Goal: Transaction & Acquisition: Book appointment/travel/reservation

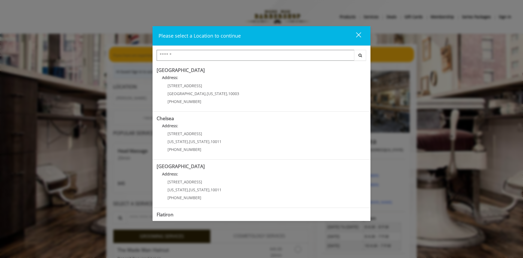
click at [198, 56] on input "Search Center" at bounding box center [256, 55] width 198 height 11
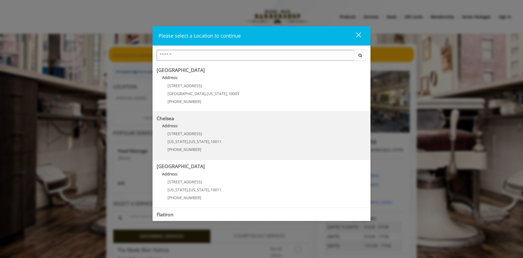
scroll to position [86, 0]
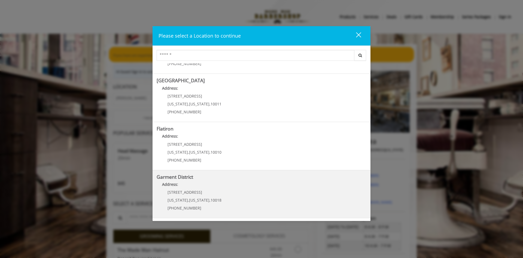
click at [226, 182] on District "Garment District Address: 1400 Broadway New York , New York , 10018 (212) 997-4…" at bounding box center [262, 194] width 210 height 40
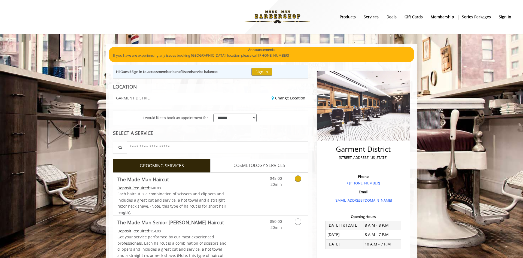
click at [159, 194] on span "Each haircut is a combination of scissors and clippers and includes a great cut…" at bounding box center [171, 202] width 109 height 23
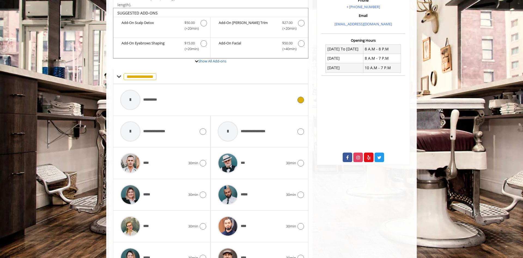
scroll to position [184, 0]
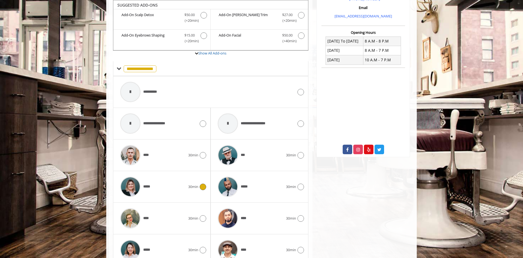
click at [159, 194] on div "*****" at bounding box center [152, 187] width 71 height 26
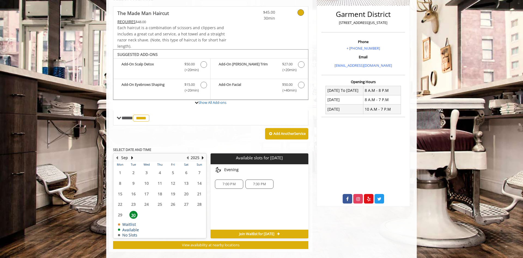
scroll to position [142, 0]
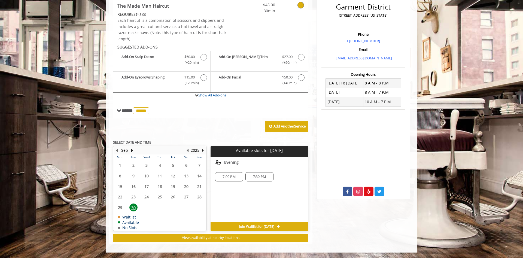
click at [247, 228] on span "Join Waitlist for [DATE]" at bounding box center [256, 227] width 35 height 4
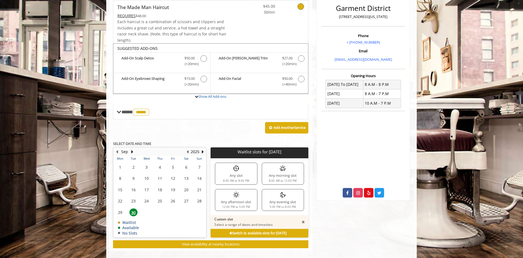
click at [221, 205] on div "Any afternoon slot 12:00 PM to 5:00 PM" at bounding box center [236, 200] width 42 height 22
